Goal: Navigation & Orientation: Find specific page/section

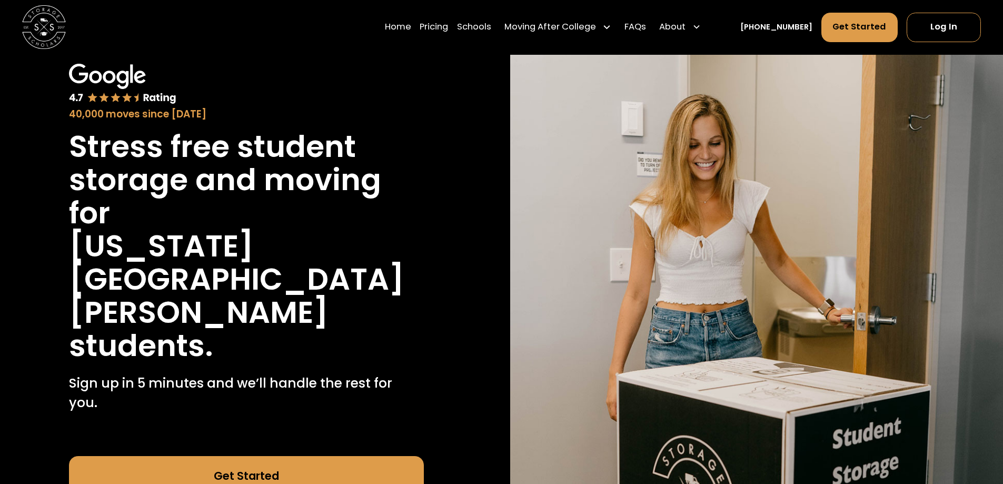
scroll to position [105, 0]
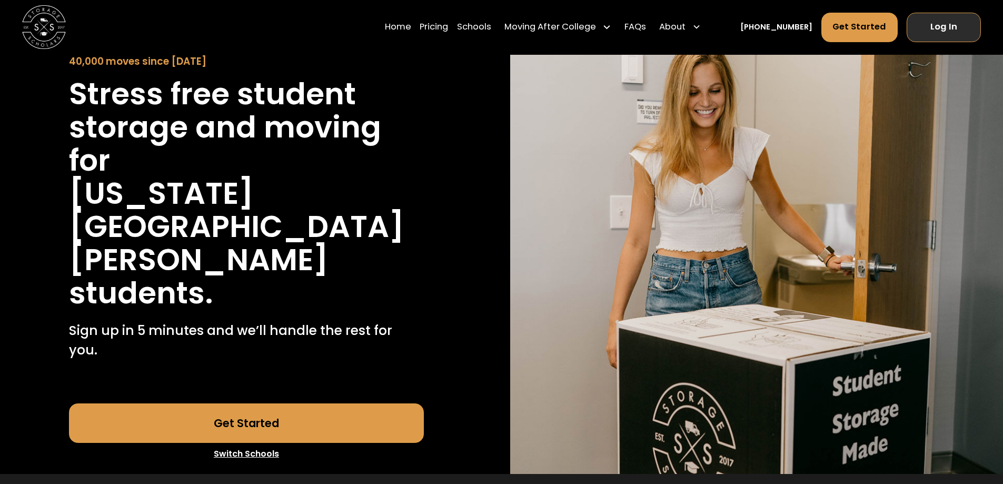
click at [933, 26] on link "Log In" at bounding box center [943, 27] width 74 height 29
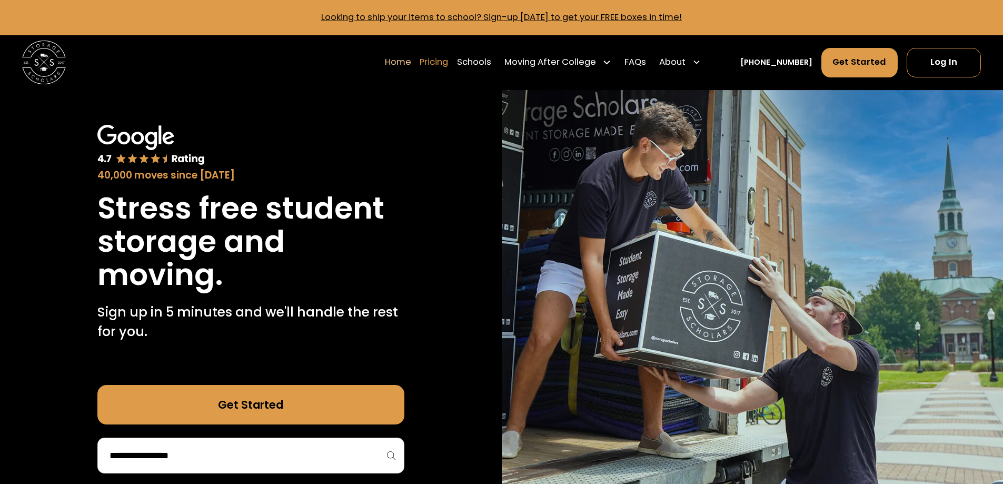
click at [448, 63] on link "Pricing" at bounding box center [434, 62] width 28 height 31
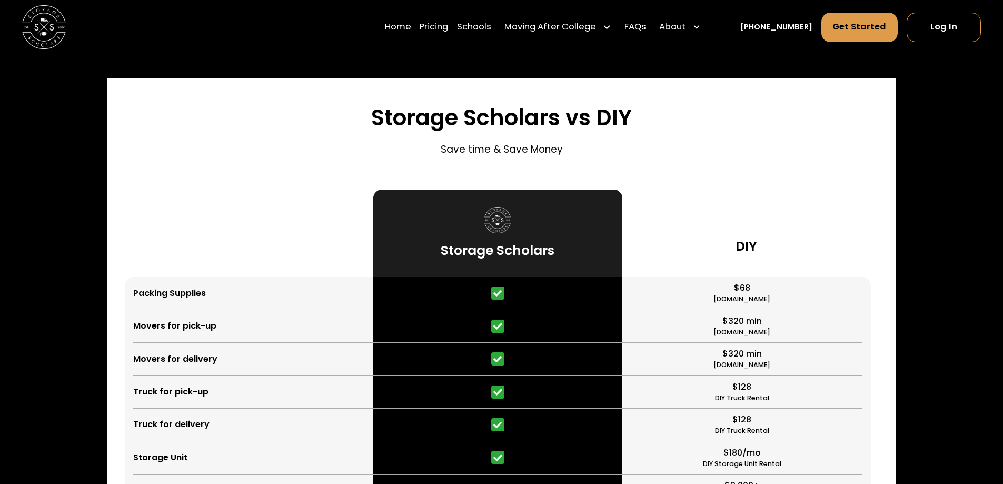
scroll to position [2956, 0]
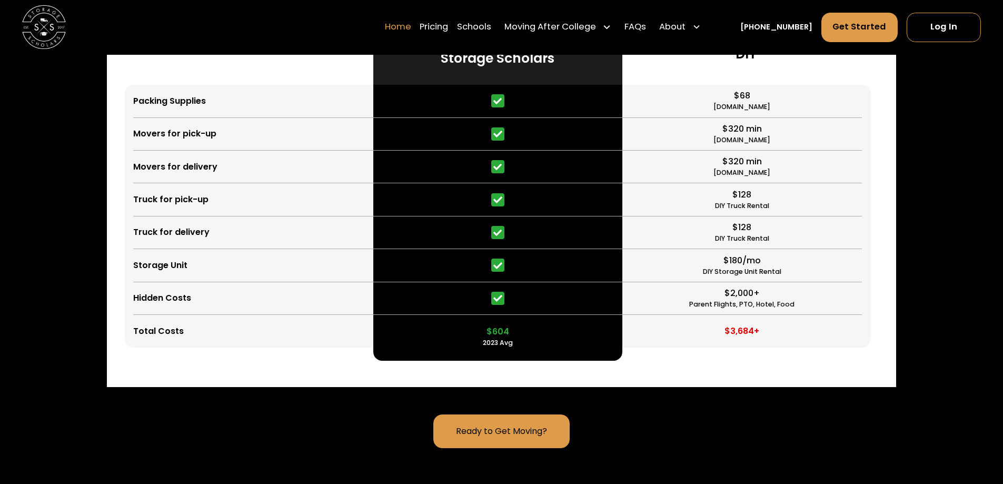
click at [411, 29] on link "Home" at bounding box center [398, 27] width 26 height 31
